Goal: Task Accomplishment & Management: Use online tool/utility

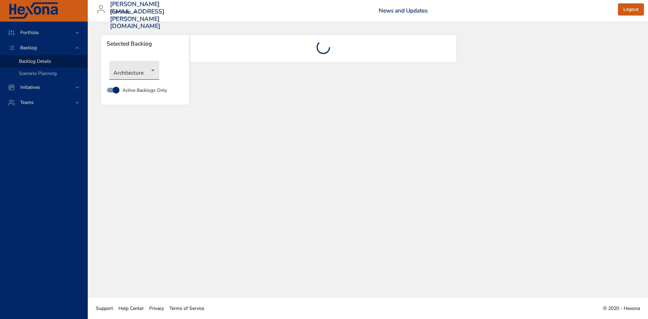
click at [152, 74] on body "Portfolio Backlog Backlog Details Scenario Planning Initiatives Teams [PERSON_N…" at bounding box center [324, 159] width 648 height 319
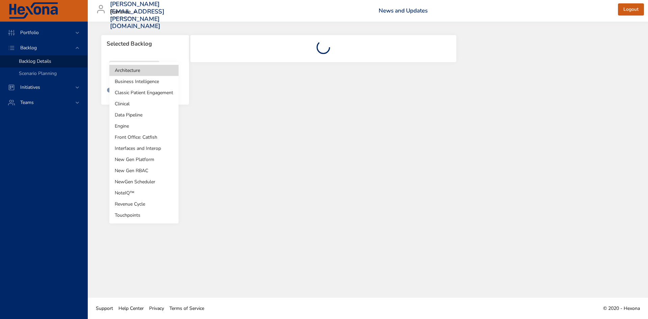
click at [121, 101] on li "Clinical" at bounding box center [143, 103] width 69 height 11
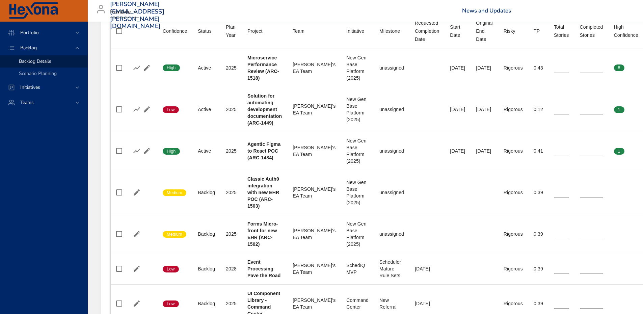
scroll to position [284, 0]
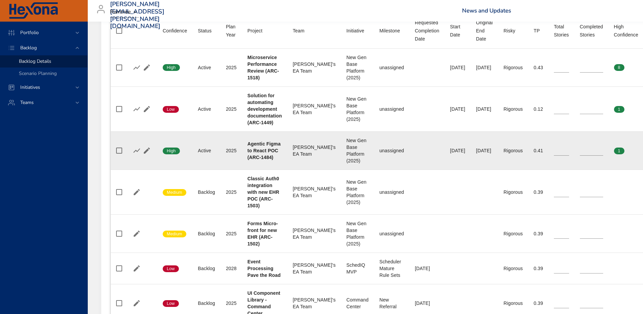
type input "**"
type input "*"
type input "**"
type input "*"
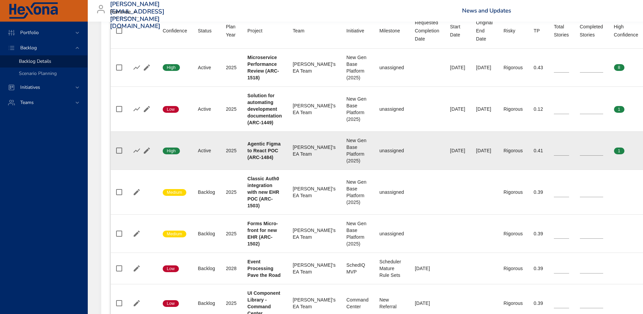
type input "*"
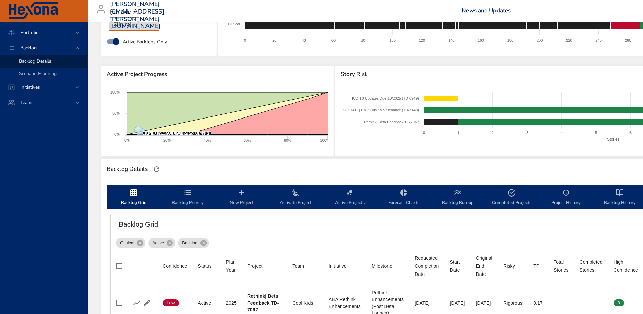
scroll to position [0, 0]
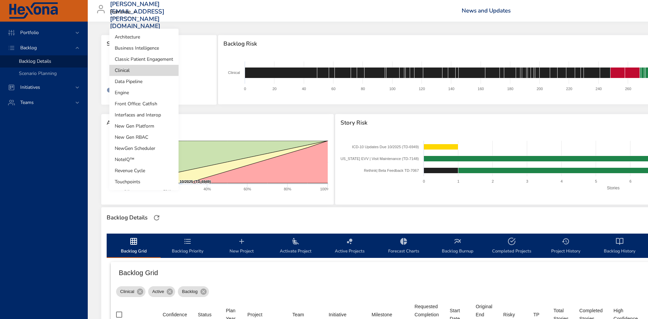
click at [148, 70] on body "Portfolio Backlog Backlog Details Scenario Planning Initiatives Teams [PERSON_N…" at bounding box center [324, 159] width 648 height 319
click at [145, 103] on li "Front Office: Catfish" at bounding box center [143, 103] width 69 height 11
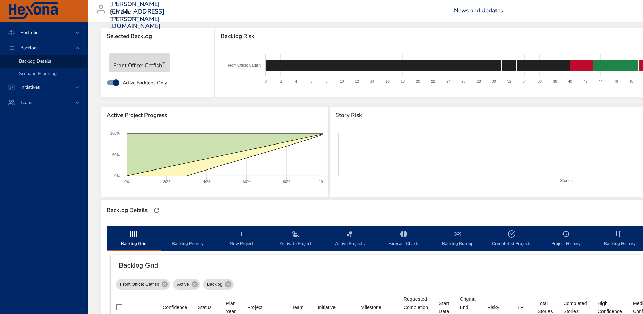
scroll to position [1, 0]
